Goal: Navigation & Orientation: Find specific page/section

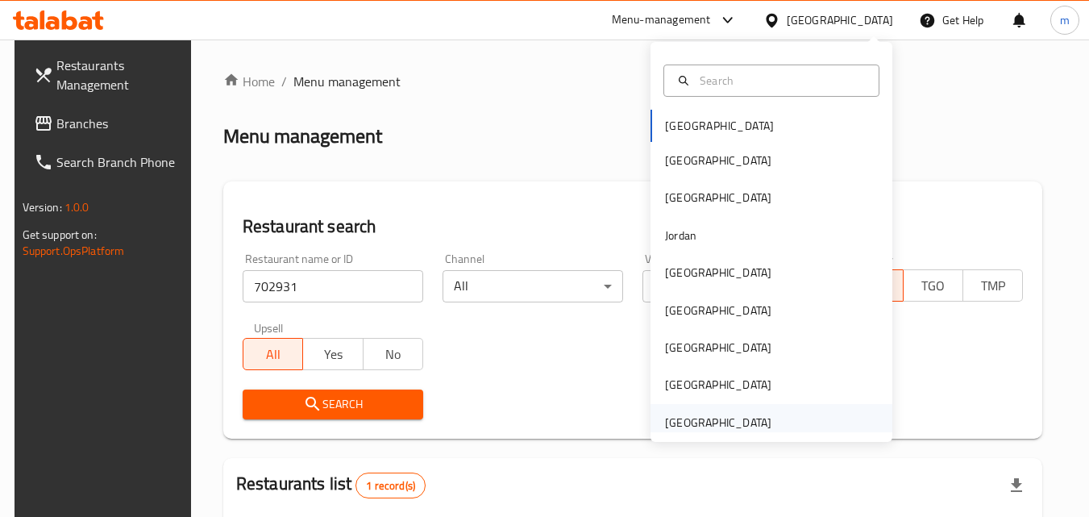
click at [710, 417] on div "[GEOGRAPHIC_DATA]" at bounding box center [718, 423] width 106 height 18
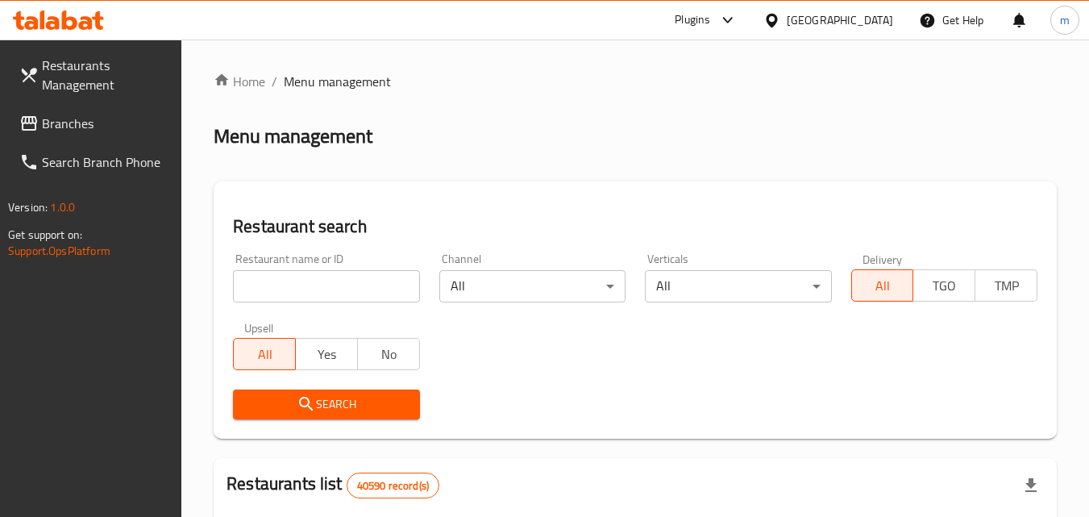
click at [67, 123] on span "Branches" at bounding box center [105, 123] width 127 height 19
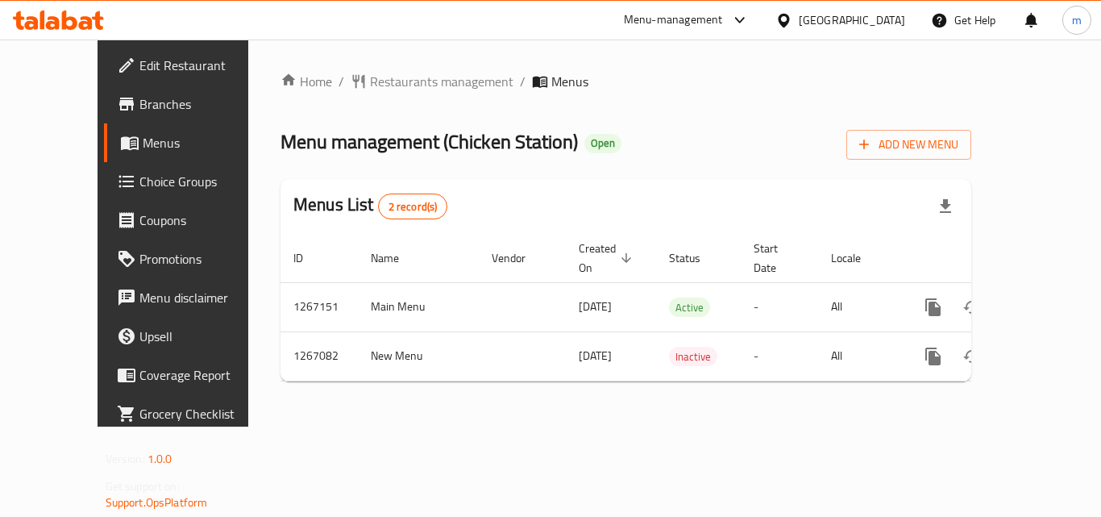
click at [881, 19] on div "[GEOGRAPHIC_DATA]" at bounding box center [852, 20] width 106 height 18
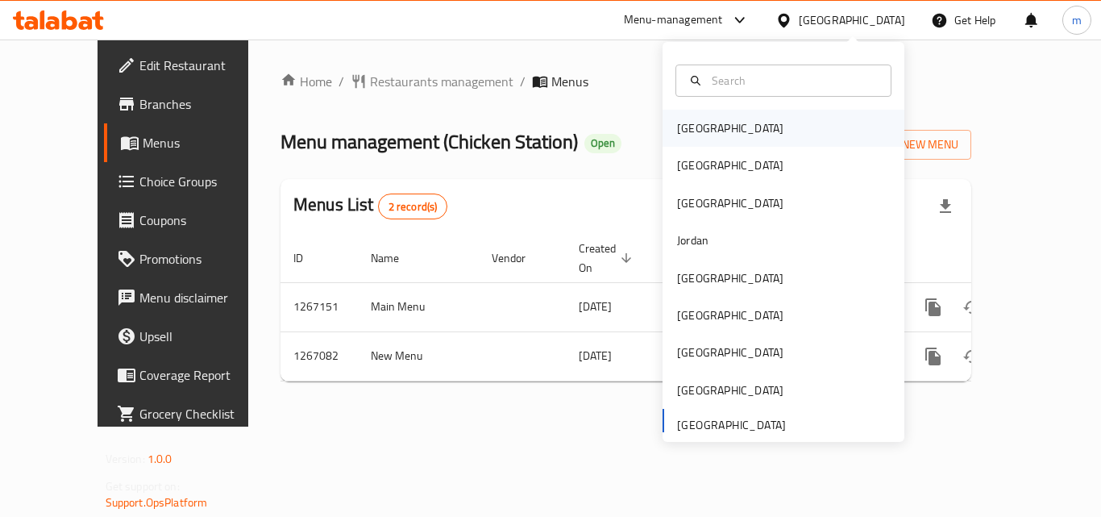
click at [698, 122] on div "[GEOGRAPHIC_DATA]" at bounding box center [730, 128] width 106 height 18
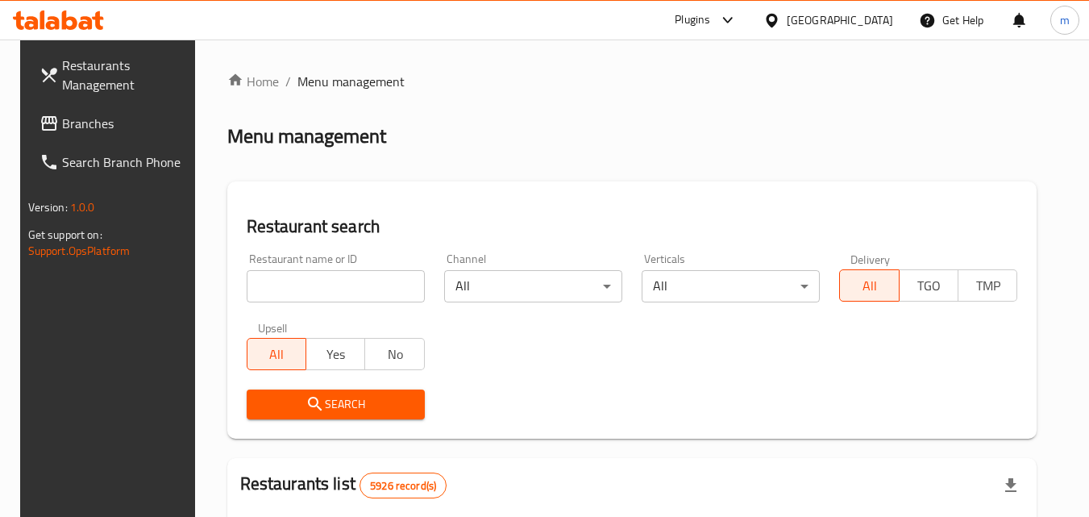
click at [98, 137] on link "Branches" at bounding box center [115, 123] width 176 height 39
